Goal: Task Accomplishment & Management: Use online tool/utility

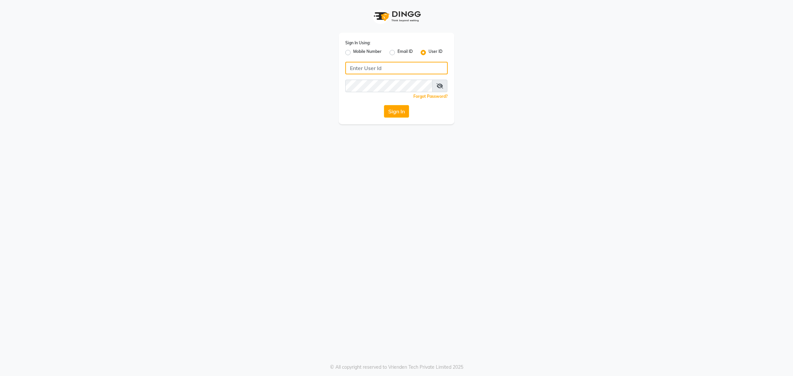
click at [377, 71] on input "Username" at bounding box center [396, 68] width 102 height 13
type input "shanuzz"
click at [384, 105] on button "Sign In" at bounding box center [396, 111] width 25 height 13
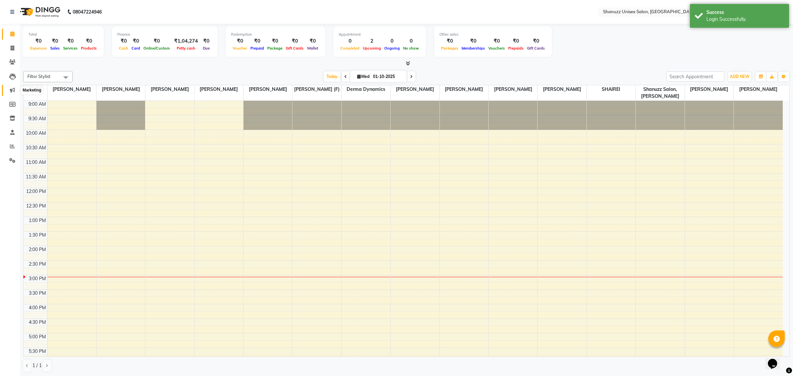
click at [12, 91] on icon at bounding box center [12, 90] width 5 height 5
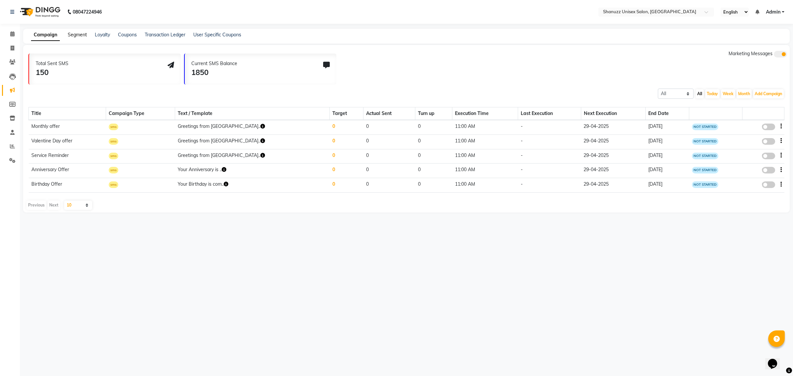
click at [75, 36] on link "Segment" at bounding box center [77, 35] width 19 height 6
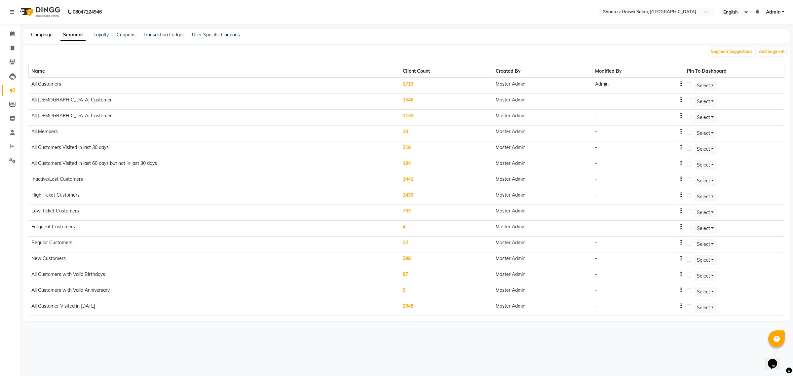
click at [36, 35] on link "Campaign" at bounding box center [41, 35] width 21 height 6
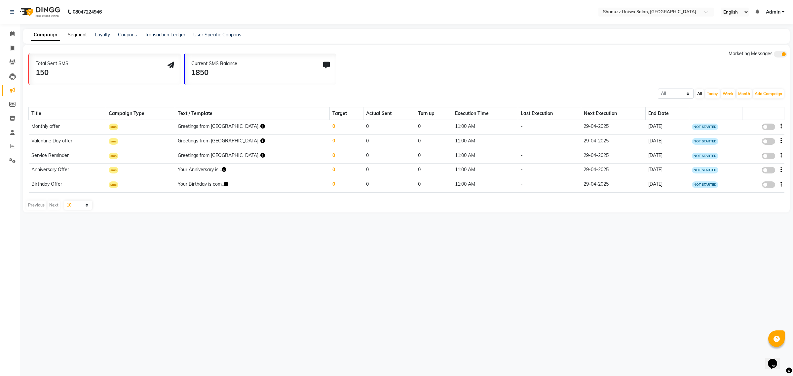
click at [78, 37] on link "Segment" at bounding box center [77, 35] width 19 height 6
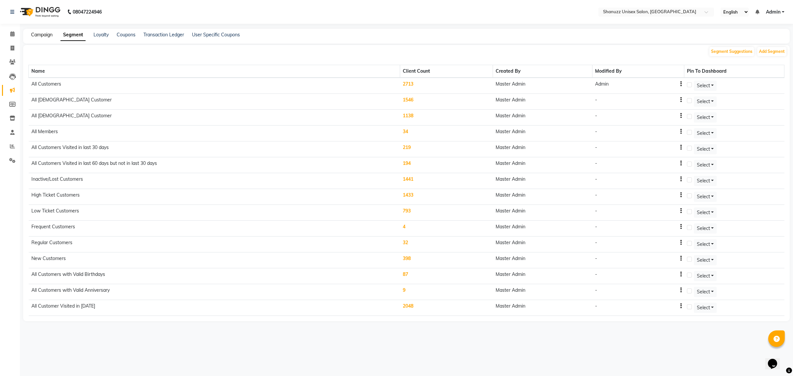
click at [38, 35] on link "Campaign" at bounding box center [41, 35] width 21 height 6
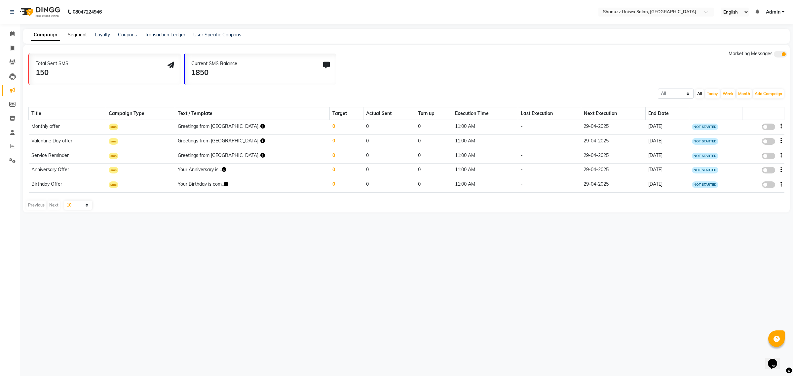
click at [80, 37] on link "Segment" at bounding box center [77, 35] width 19 height 6
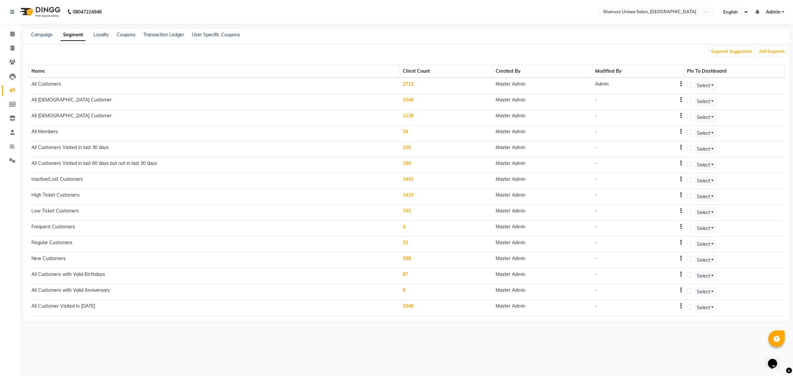
click at [73, 36] on link "Segment" at bounding box center [72, 35] width 25 height 12
click at [65, 85] on td "All Customers" at bounding box center [214, 86] width 371 height 16
click at [47, 84] on td "All Customers" at bounding box center [214, 86] width 371 height 16
click at [409, 84] on td "2713" at bounding box center [446, 86] width 93 height 16
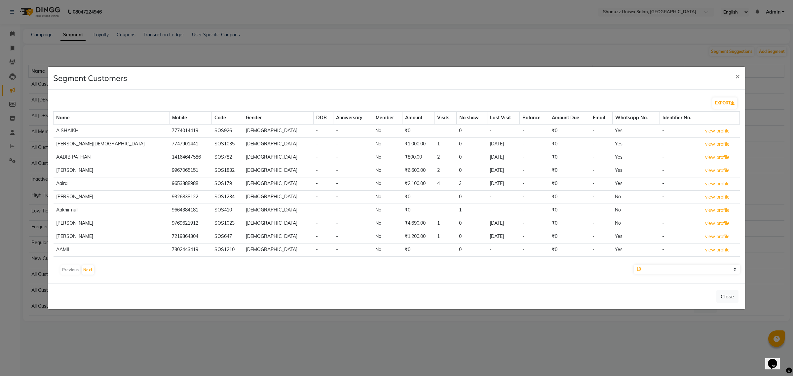
click at [679, 271] on select "10 50 100" at bounding box center [687, 269] width 106 height 9
click at [566, 275] on div "Previous Next" at bounding box center [396, 270] width 681 height 11
click at [653, 272] on select "10 50 100" at bounding box center [687, 269] width 106 height 9
click at [562, 286] on div "Close" at bounding box center [396, 296] width 697 height 26
click at [730, 105] on button "EXPORT" at bounding box center [725, 102] width 25 height 11
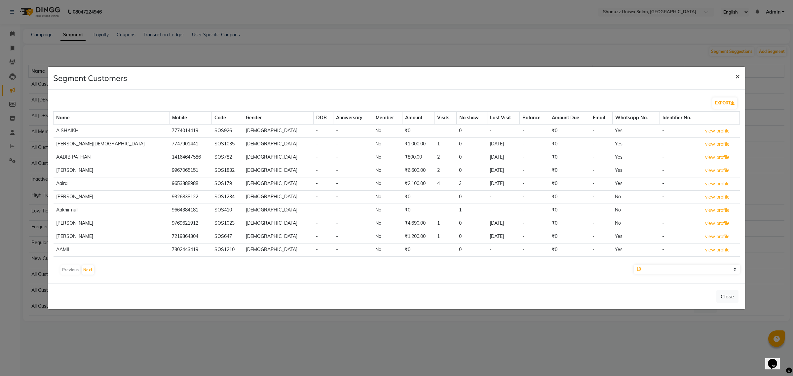
click at [738, 76] on span "×" at bounding box center [737, 76] width 5 height 10
